Goal: Transaction & Acquisition: Purchase product/service

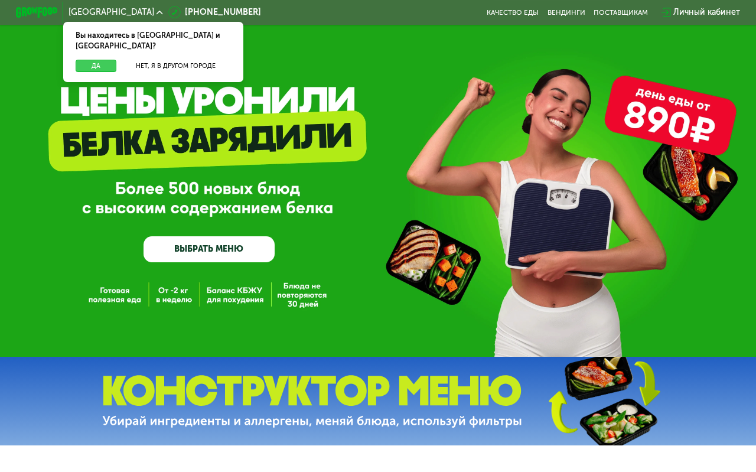
click at [93, 60] on button "Да" at bounding box center [96, 66] width 41 height 13
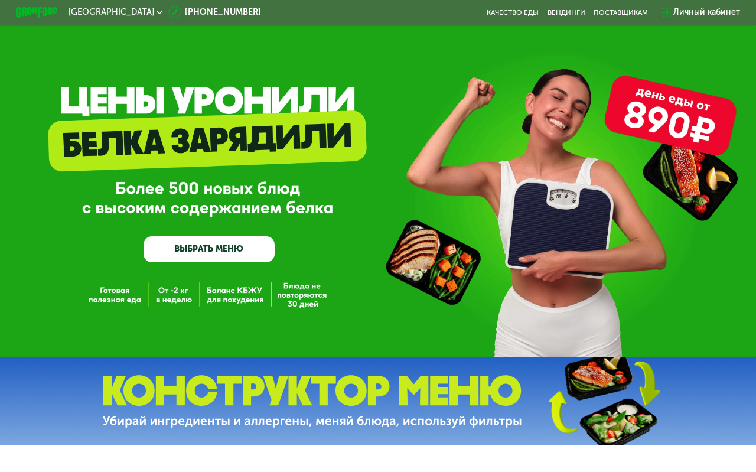
click at [200, 252] on link "ВЫБРАТЬ МЕНЮ" at bounding box center [208, 249] width 130 height 26
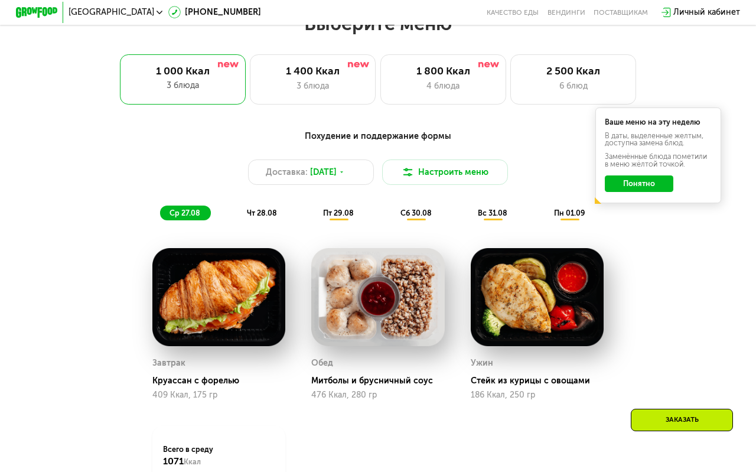
scroll to position [471, 0]
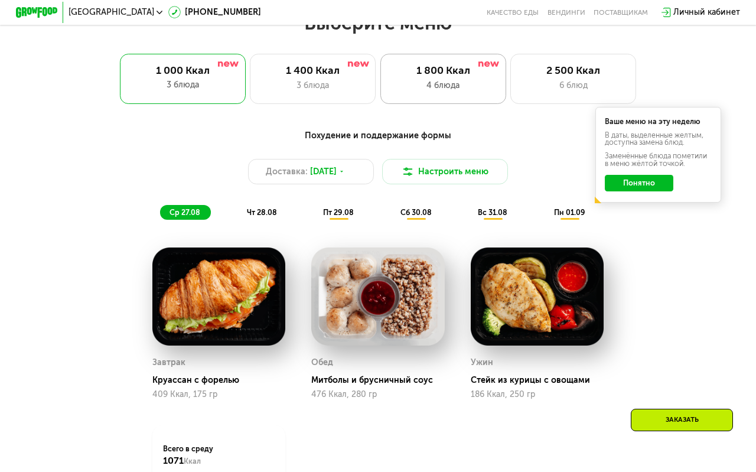
click at [510, 92] on div "1 800 Ккал 4 блюда" at bounding box center [573, 79] width 126 height 50
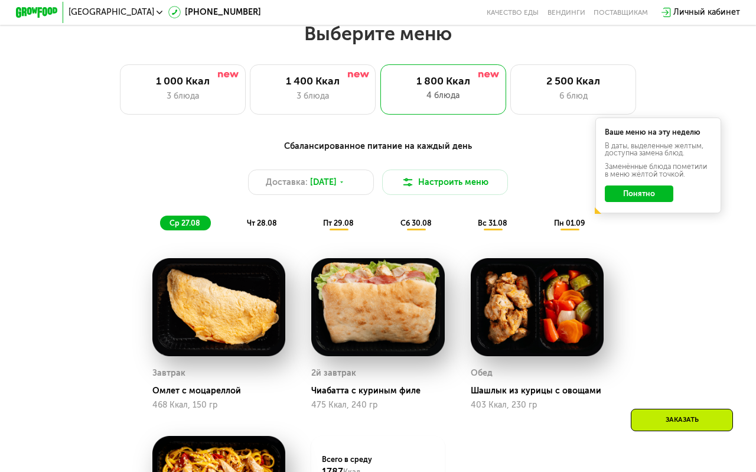
scroll to position [446, 0]
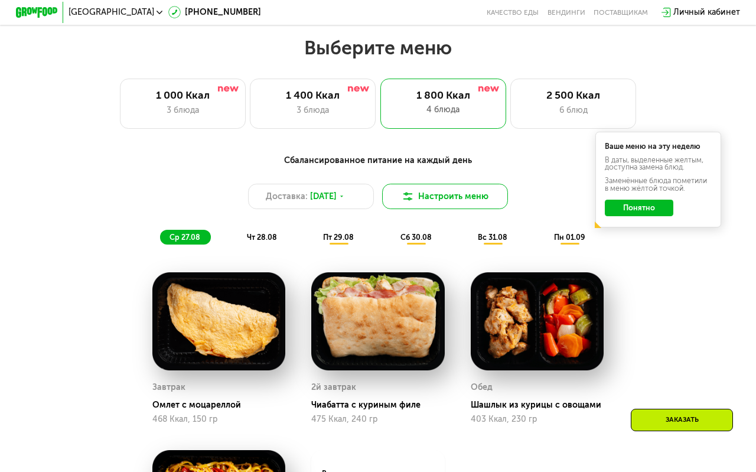
click at [424, 198] on button "Настроить меню" at bounding box center [445, 196] width 126 height 25
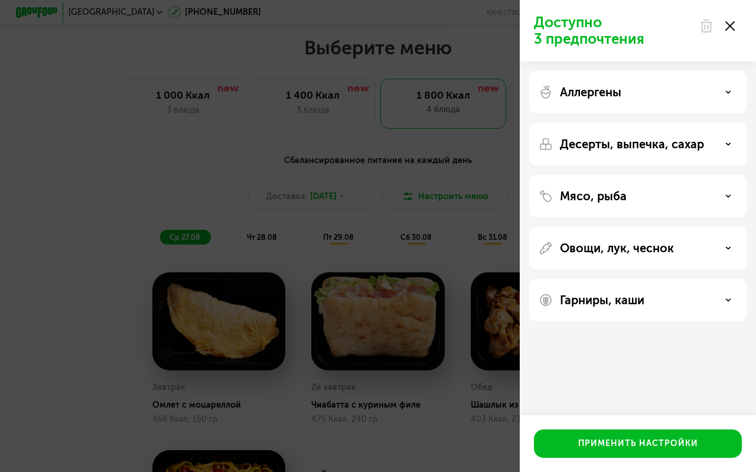
click at [703, 123] on div "Аллергены" at bounding box center [637, 144] width 217 height 43
click at [697, 98] on div "Аллергены" at bounding box center [637, 92] width 198 height 14
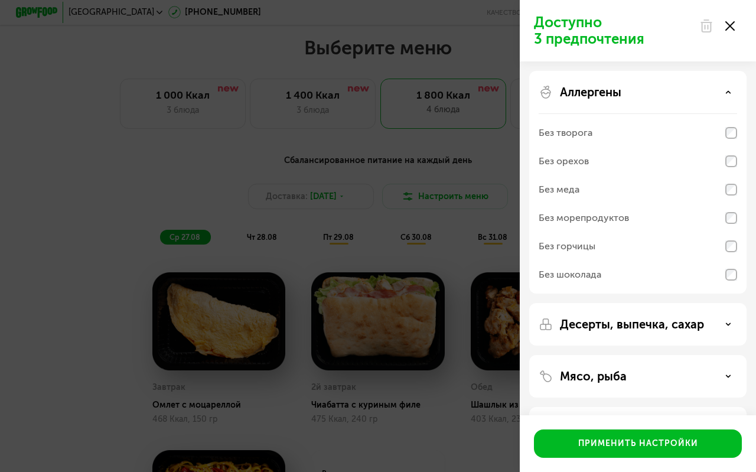
click at [697, 98] on div "Аллергены" at bounding box center [637, 92] width 198 height 14
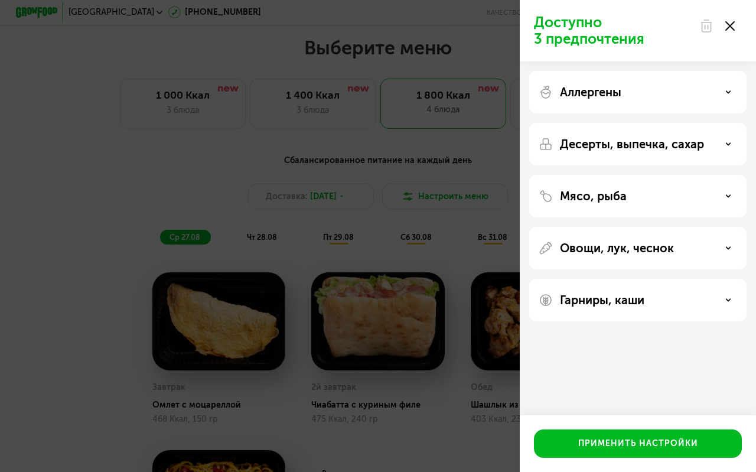
click at [688, 93] on div "Аллергены" at bounding box center [637, 92] width 198 height 14
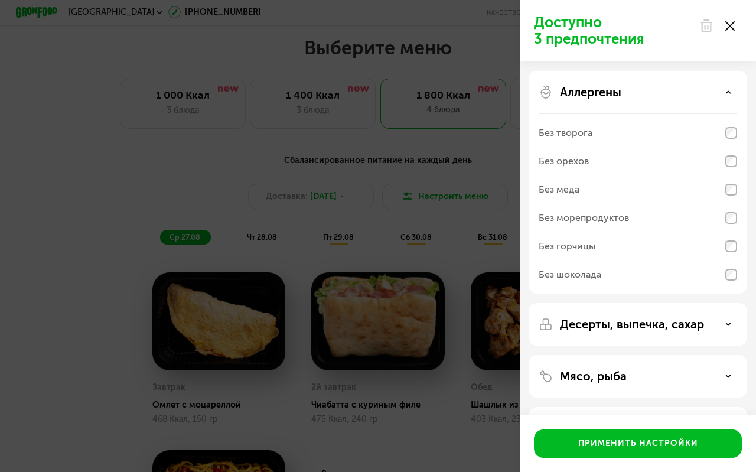
scroll to position [15, 0]
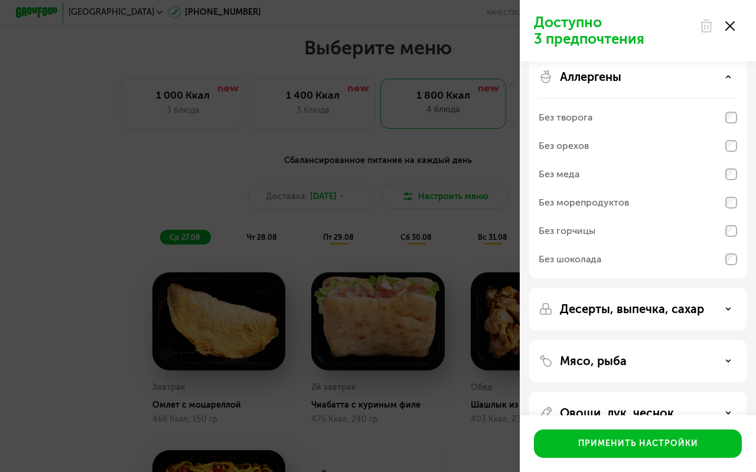
click at [675, 82] on div "Аллергены" at bounding box center [637, 77] width 198 height 14
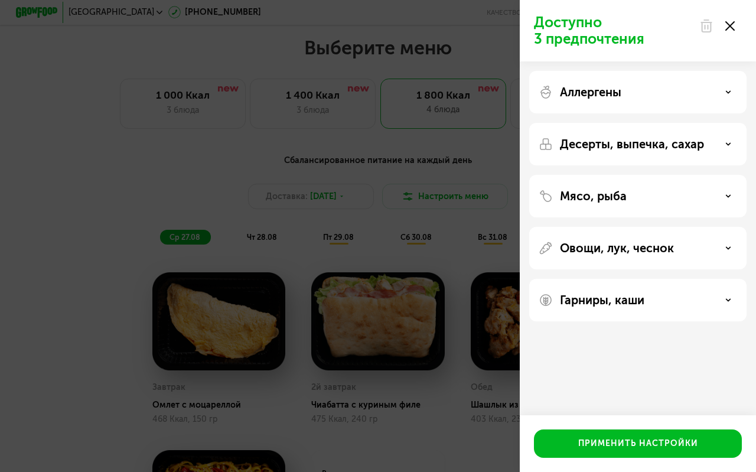
click at [645, 175] on div "Десерты, выпечка, сахар" at bounding box center [637, 196] width 217 height 43
click at [655, 143] on p "Десерты, выпечка, сахар" at bounding box center [632, 144] width 144 height 14
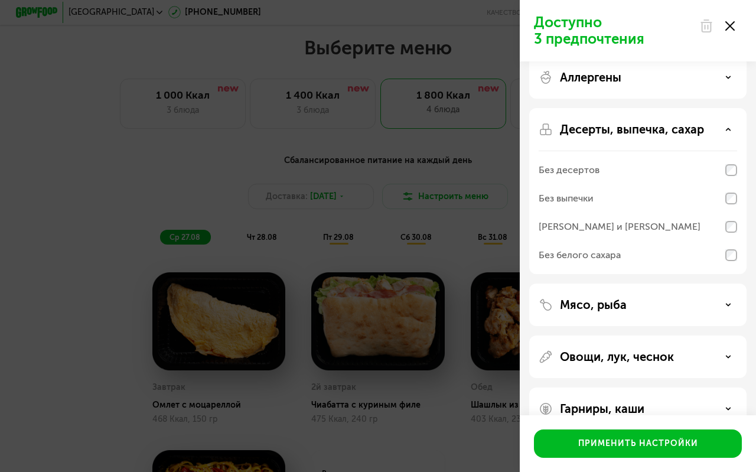
scroll to position [41, 0]
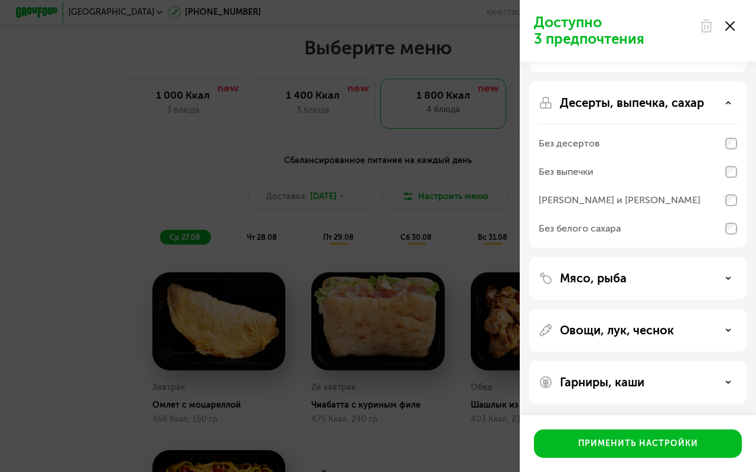
click at [636, 309] on div "Мясо, рыба" at bounding box center [637, 330] width 217 height 43
click at [640, 280] on div "Мясо, рыба" at bounding box center [637, 278] width 198 height 14
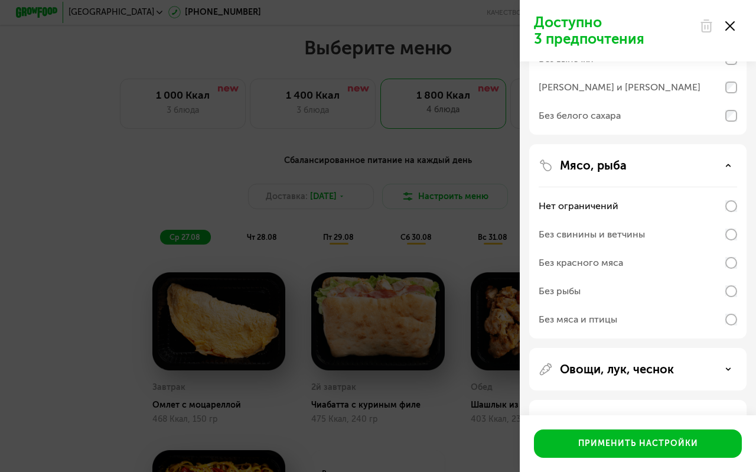
scroll to position [193, 0]
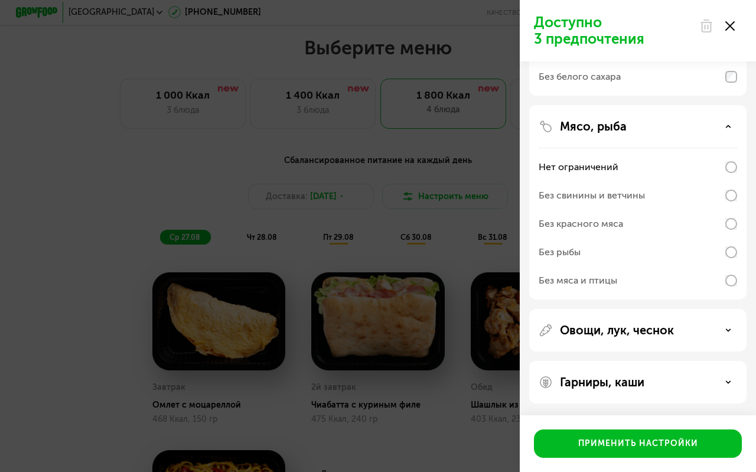
click at [640, 327] on p "Овощи, лук, чеснок" at bounding box center [617, 330] width 114 height 14
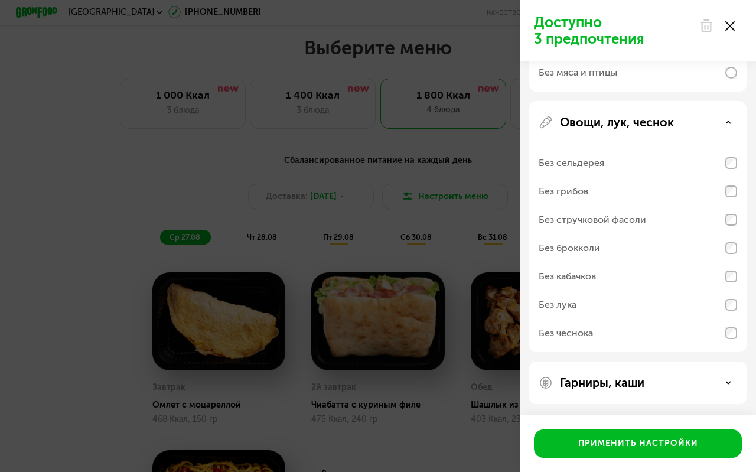
scroll to position [401, 0]
click at [641, 248] on div "Без брокколи" at bounding box center [637, 247] width 198 height 28
click at [641, 290] on div "Без кабачков" at bounding box center [637, 304] width 198 height 28
click at [674, 161] on div "Без сельдерея" at bounding box center [637, 162] width 198 height 28
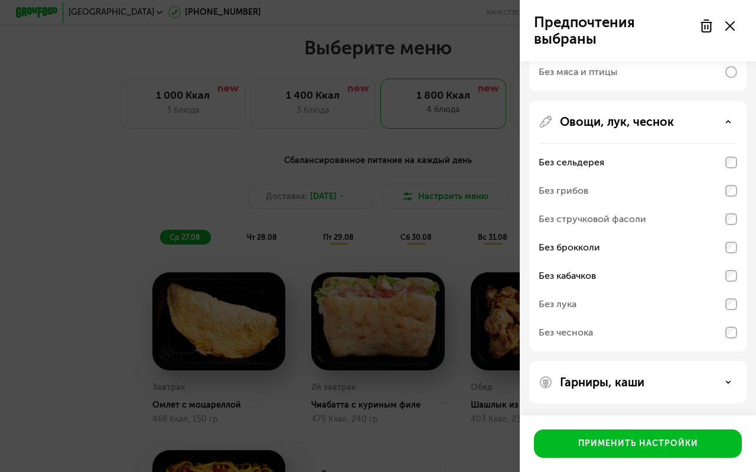
click at [625, 389] on div "Гарниры, каши" at bounding box center [637, 382] width 217 height 43
click at [632, 383] on p "Гарниры, каши" at bounding box center [602, 382] width 84 height 14
click at [644, 384] on p "Гарниры, каши" at bounding box center [602, 382] width 84 height 14
click at [628, 365] on div "Гарниры, каши" at bounding box center [637, 382] width 217 height 43
click at [628, 384] on p "Гарниры, каши" at bounding box center [602, 382] width 84 height 14
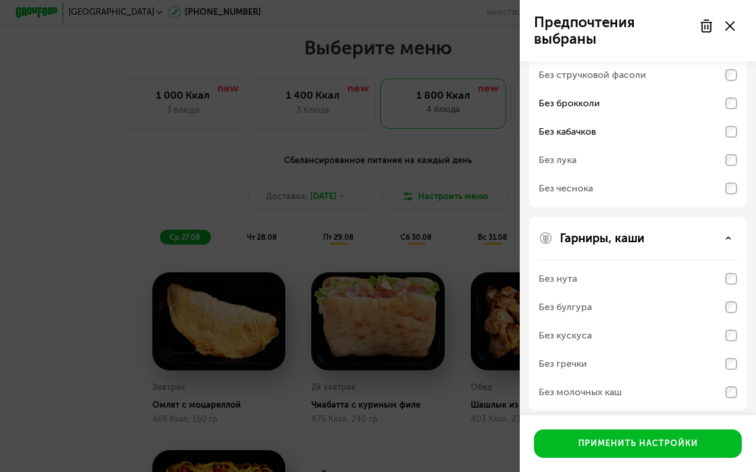
scroll to position [553, 0]
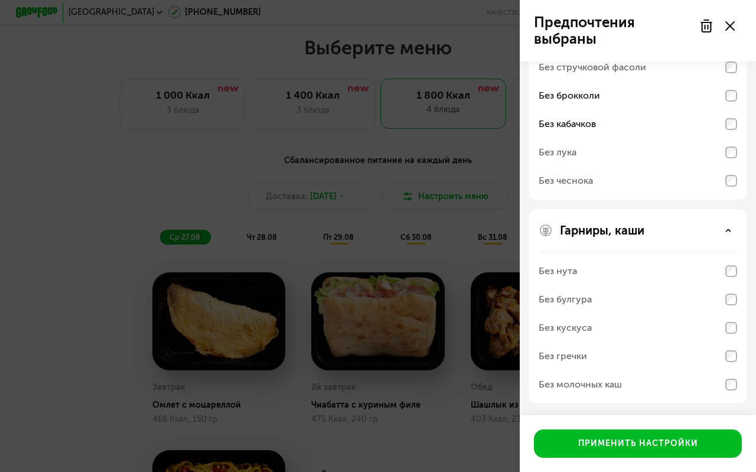
click at [634, 166] on div "Без молочных каш" at bounding box center [637, 152] width 198 height 28
click at [714, 384] on div "Без молочных каш" at bounding box center [637, 384] width 198 height 28
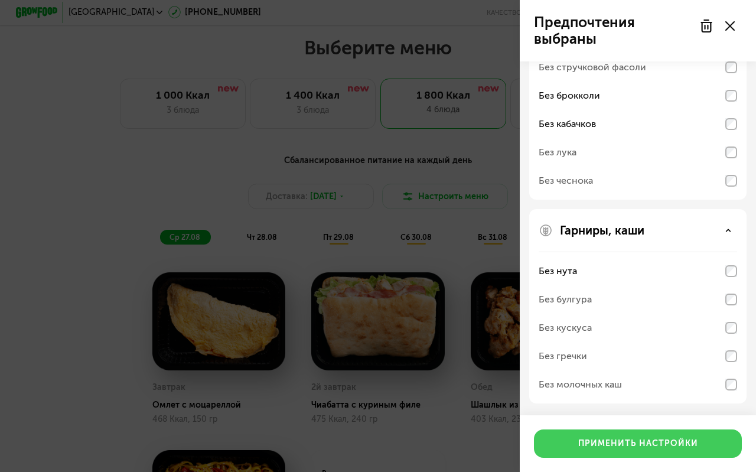
click at [659, 438] on div "Применить настройки" at bounding box center [638, 443] width 120 height 12
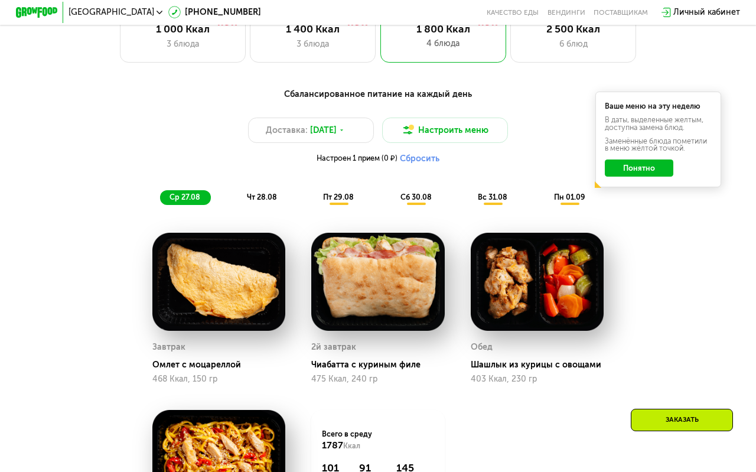
scroll to position [505, 0]
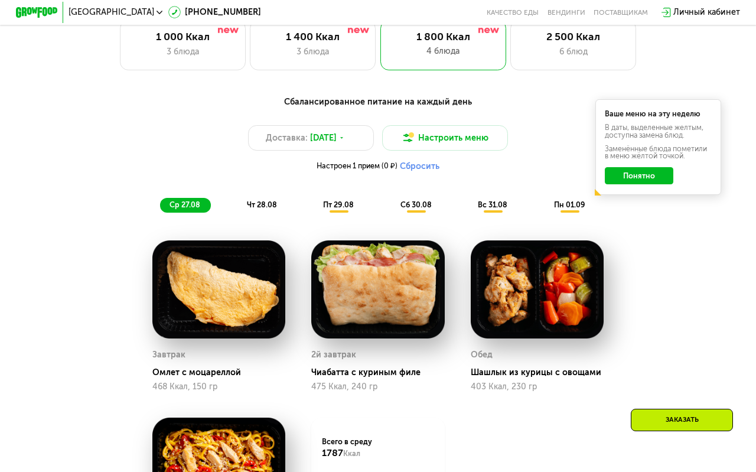
click at [259, 207] on span "чт 28.08" at bounding box center [262, 204] width 30 height 9
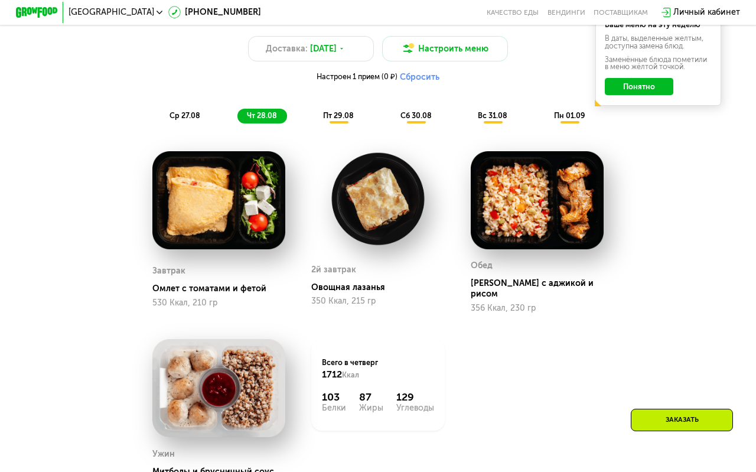
scroll to position [596, 0]
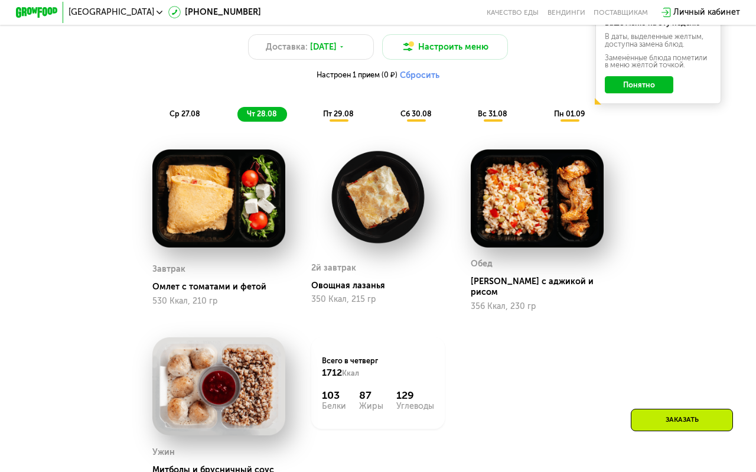
click at [391, 118] on div "пт 29.08" at bounding box center [416, 114] width 51 height 15
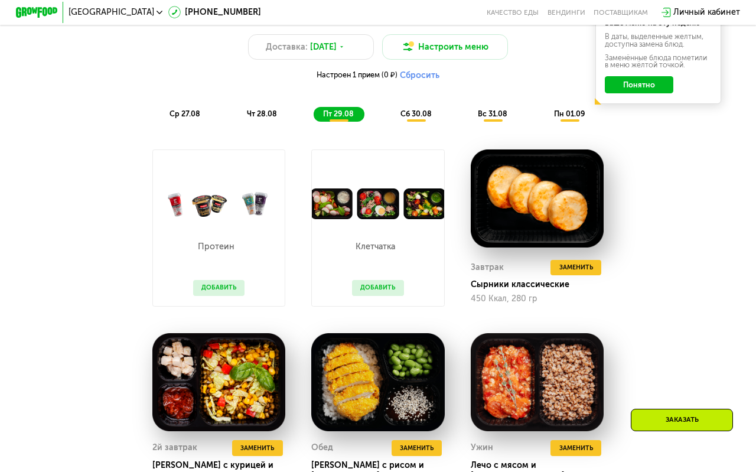
click at [421, 116] on span "сб 30.08" at bounding box center [415, 113] width 31 height 9
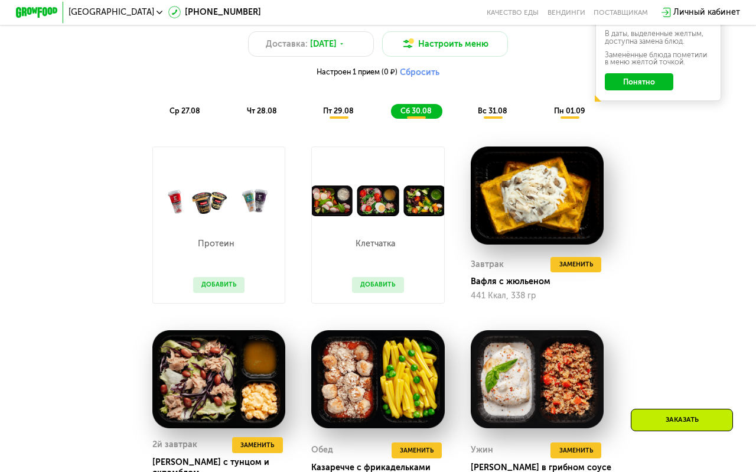
scroll to position [597, 0]
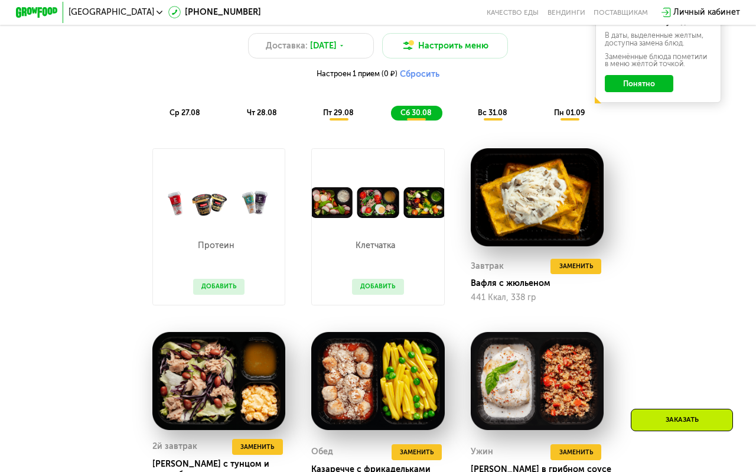
click at [504, 109] on span "вс 31.08" at bounding box center [493, 112] width 30 height 9
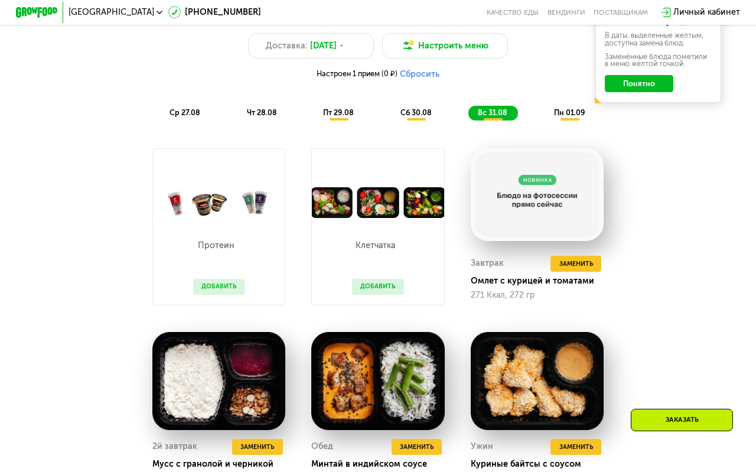
click at [421, 115] on span "сб 30.08" at bounding box center [415, 112] width 31 height 9
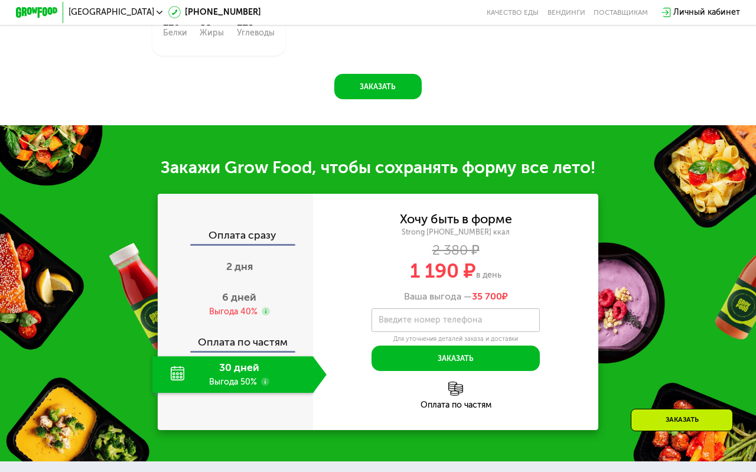
scroll to position [1159, 0]
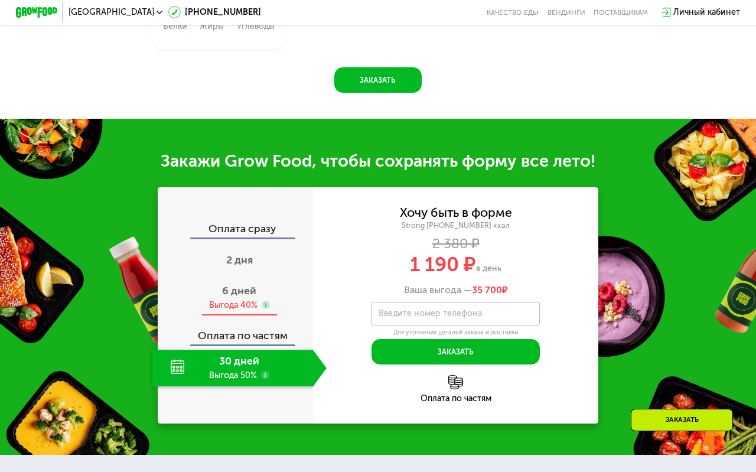
click at [247, 284] on span "6 дней" at bounding box center [239, 290] width 34 height 13
